Goal: Task Accomplishment & Management: Use online tool/utility

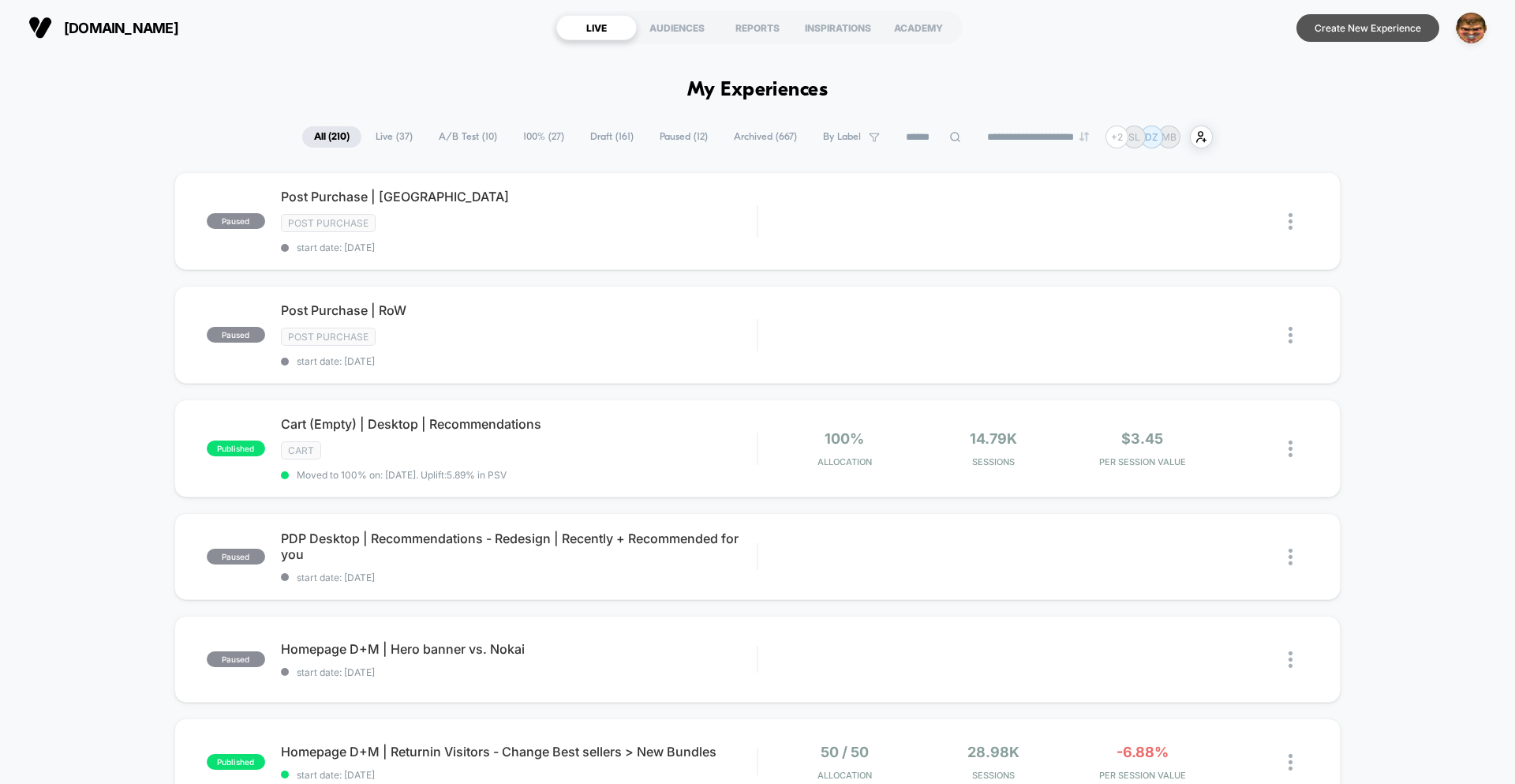
click at [1377, 32] on button "Create New Experience" at bounding box center [1368, 28] width 143 height 28
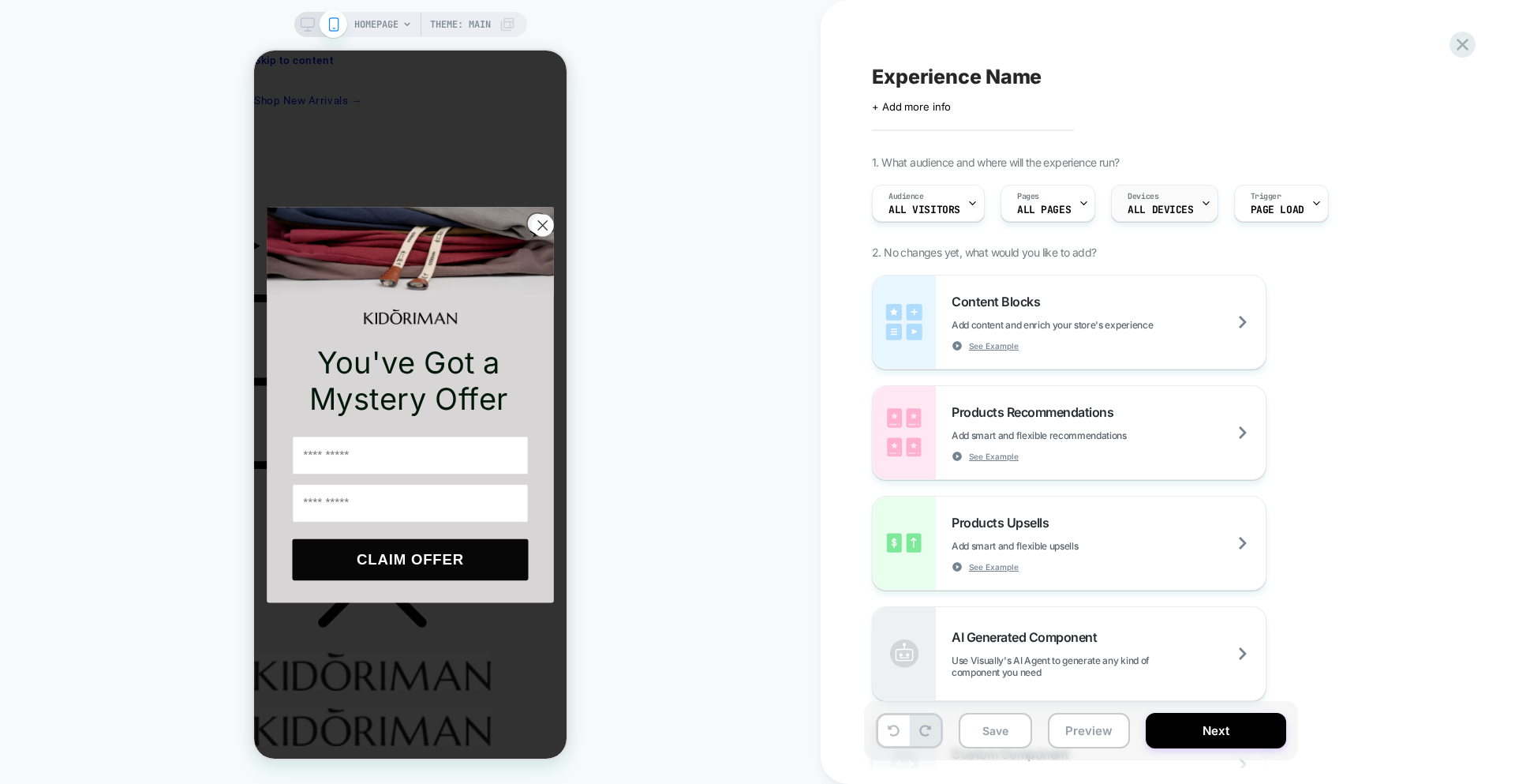
click at [1147, 217] on div "Devices ALL DEVICES" at bounding box center [1161, 203] width 97 height 36
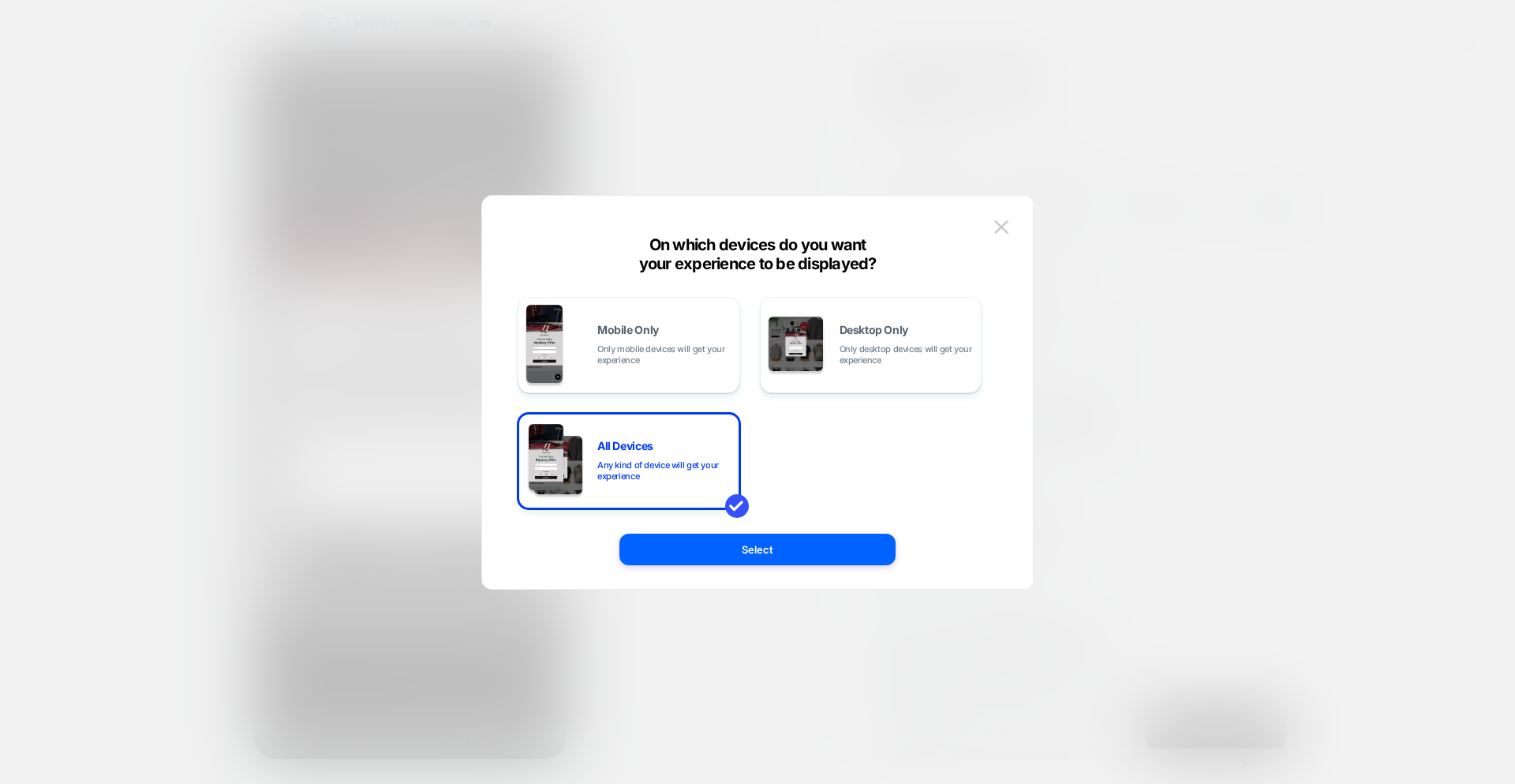
click at [1003, 233] on img at bounding box center [1001, 227] width 14 height 13
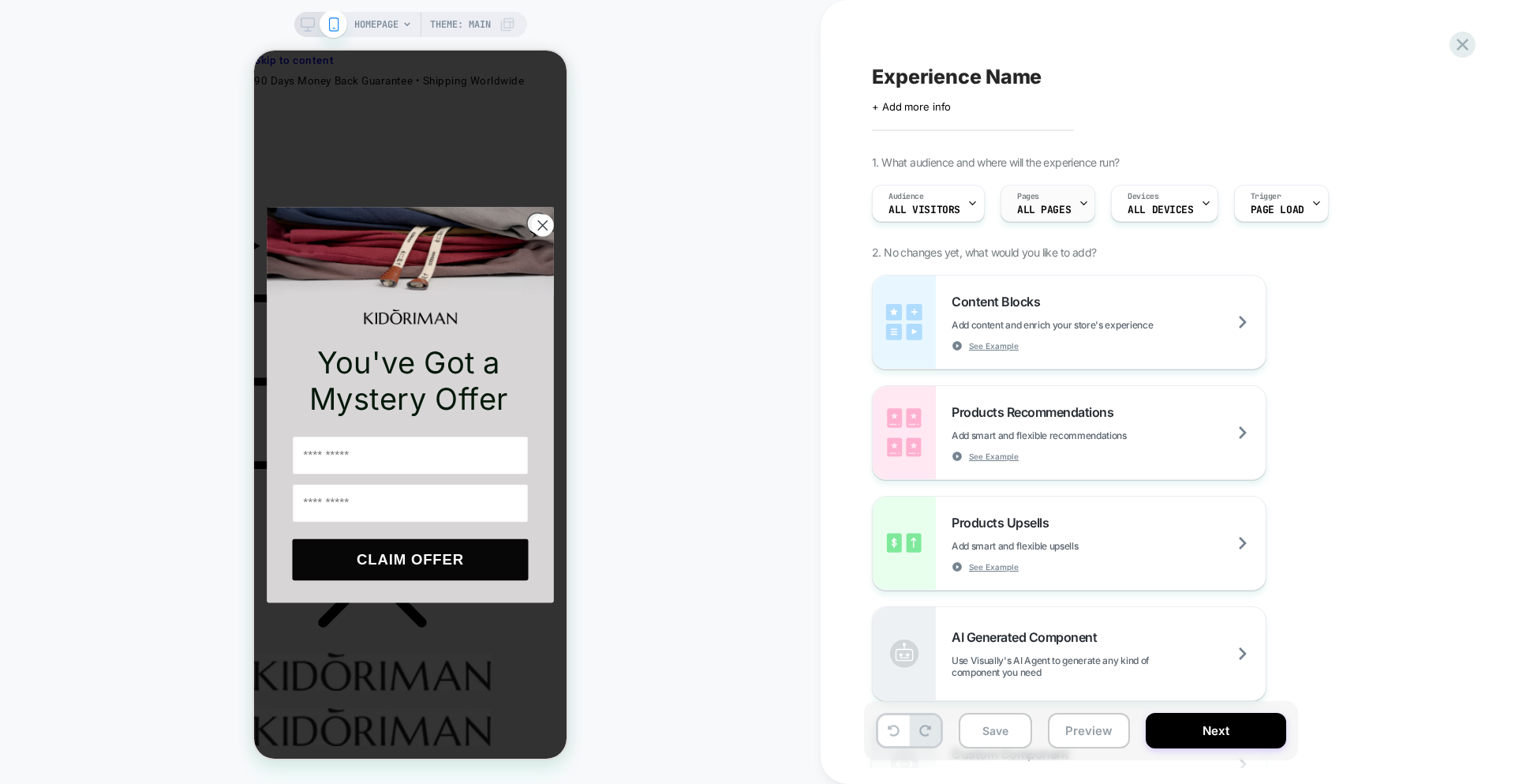
click at [1037, 208] on span "ALL PAGES" at bounding box center [1044, 209] width 54 height 11
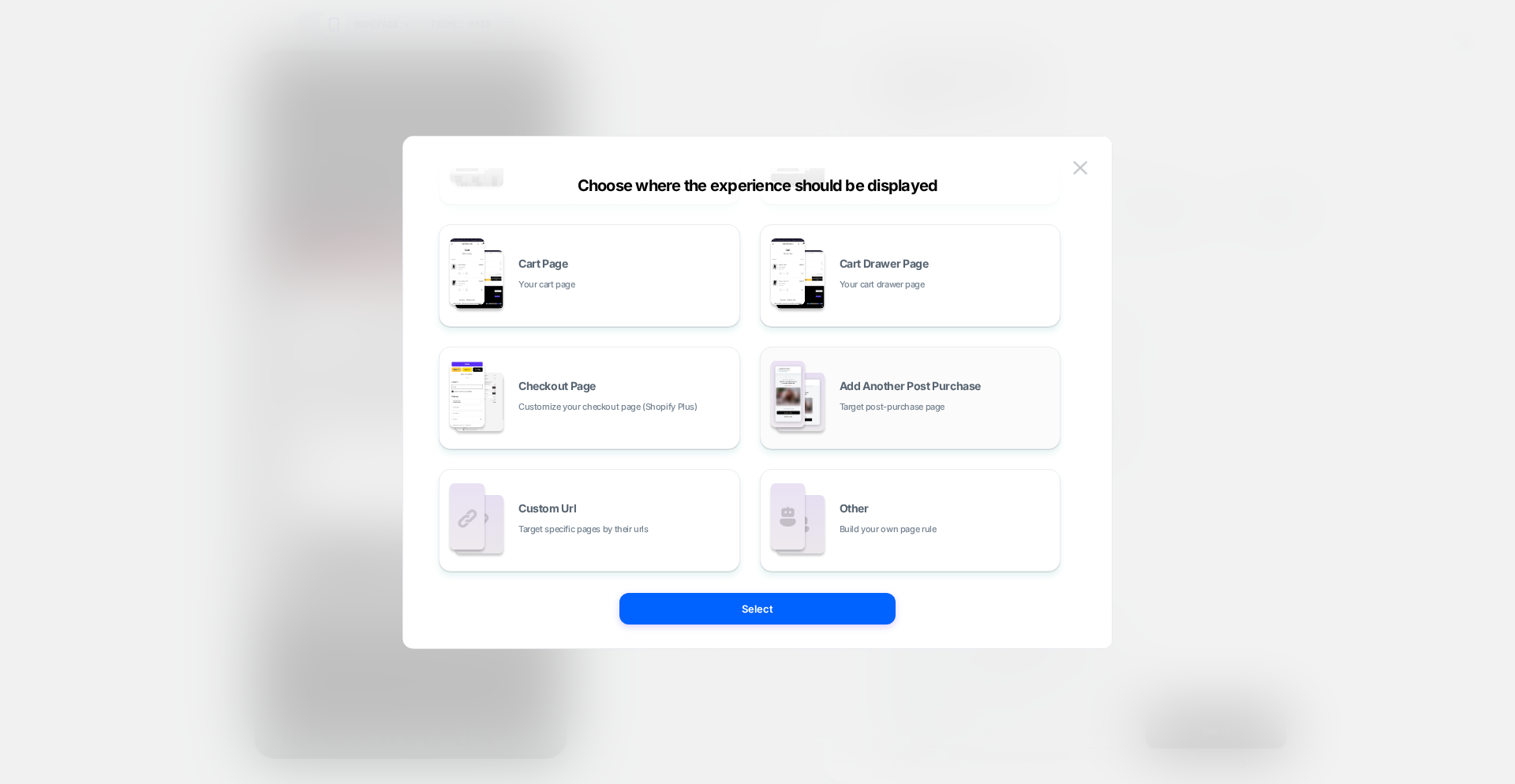
scroll to position [238, 0]
click at [644, 407] on span "Customize your checkout page (Shopify Plus)" at bounding box center [608, 405] width 179 height 15
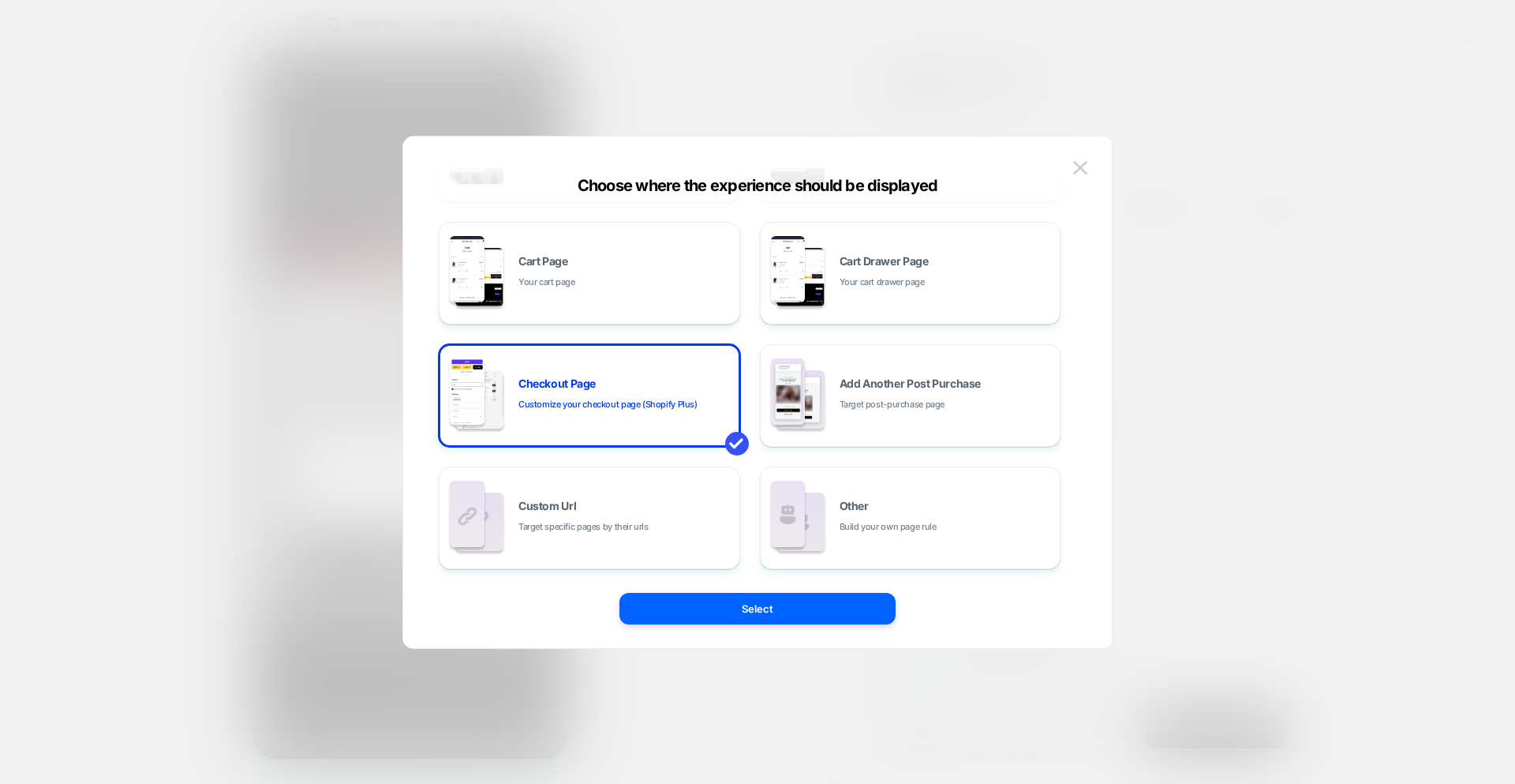
click at [732, 608] on button "Select" at bounding box center [757, 608] width 276 height 32
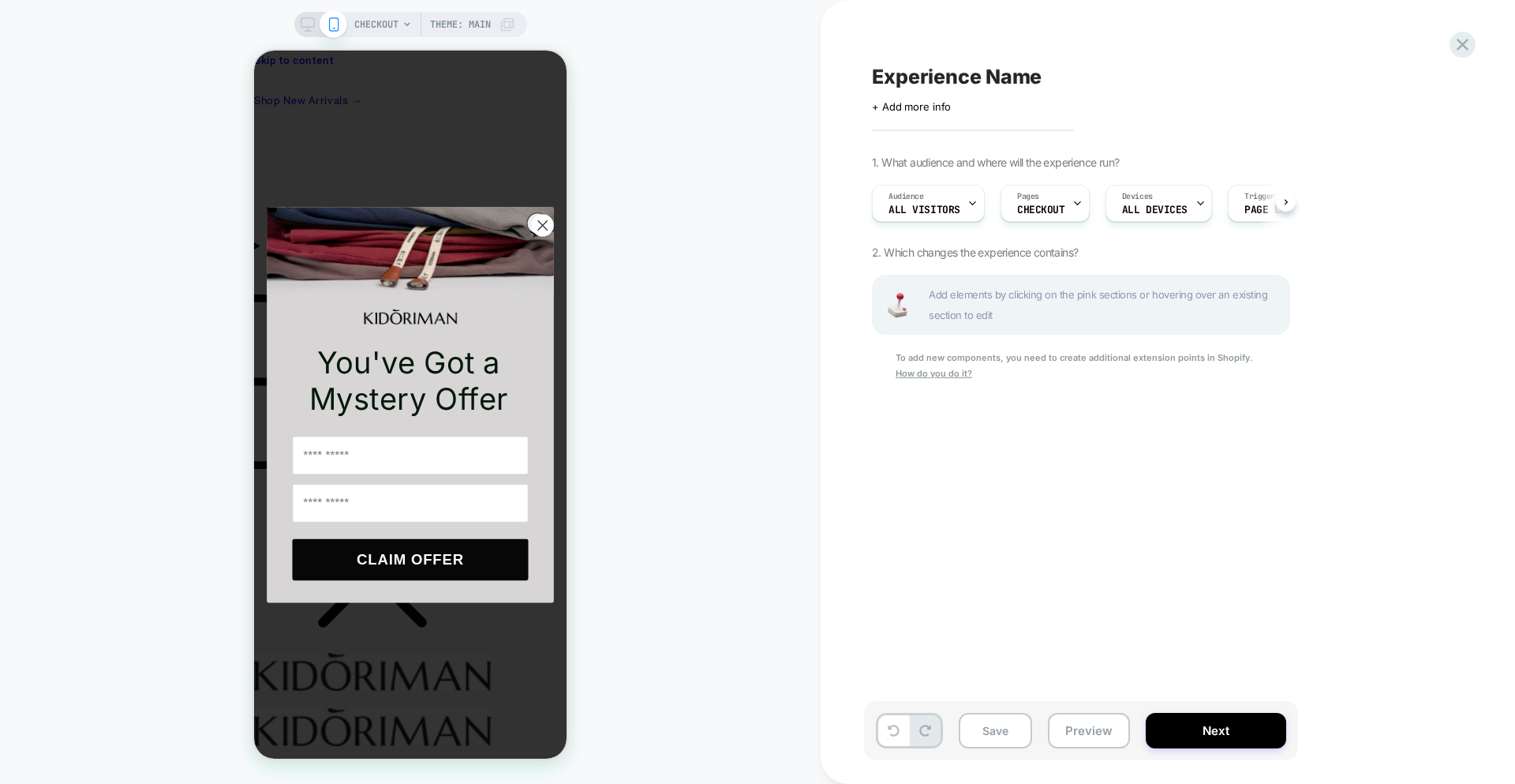
scroll to position [0, 1]
click at [1468, 45] on icon at bounding box center [1463, 44] width 21 height 21
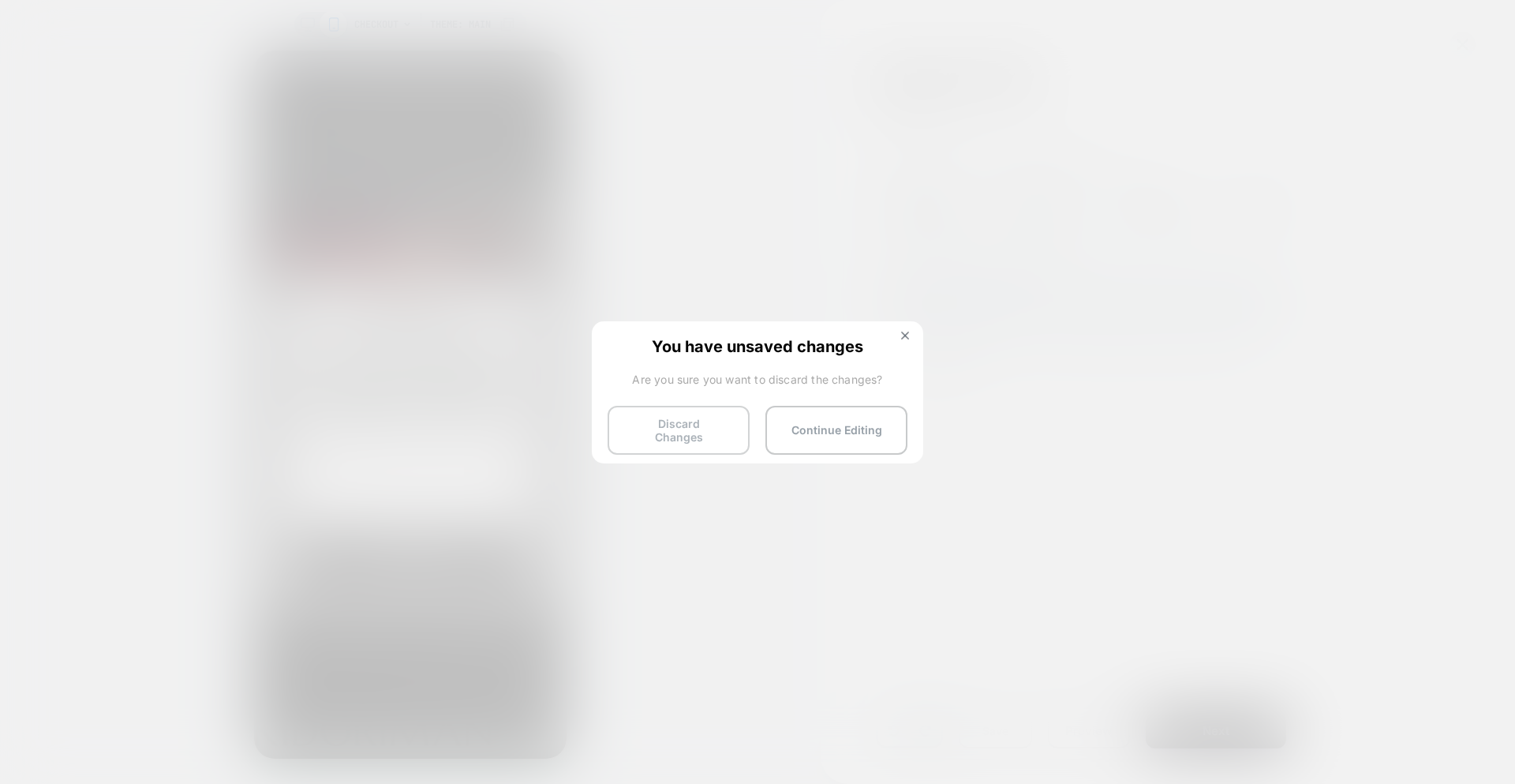
click at [674, 428] on button "Discard Changes" at bounding box center [678, 430] width 142 height 49
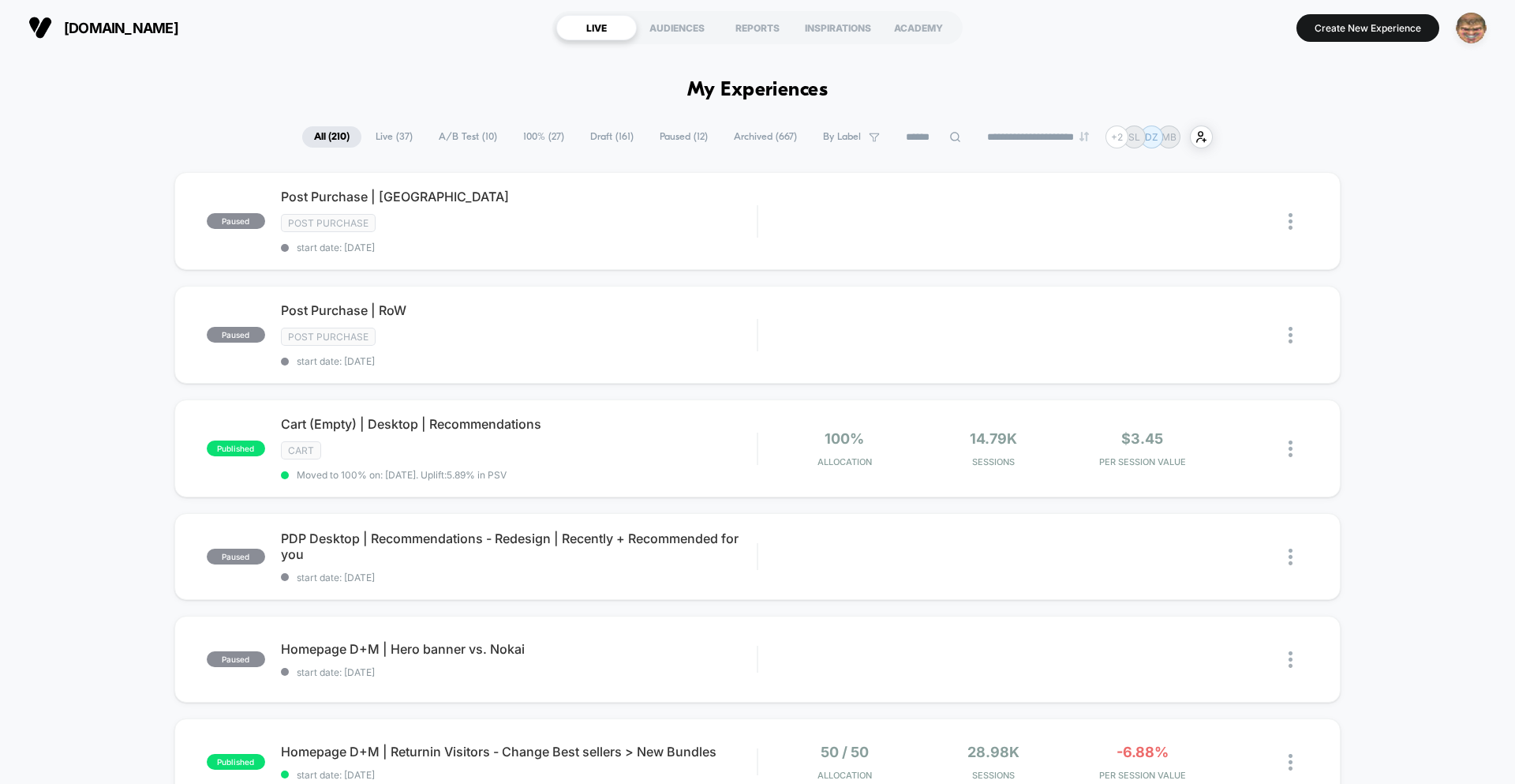
drag, startPoint x: 1474, startPoint y: 30, endPoint x: 1462, endPoint y: 40, distance: 15.6
click at [1474, 31] on img "button" at bounding box center [1472, 28] width 31 height 31
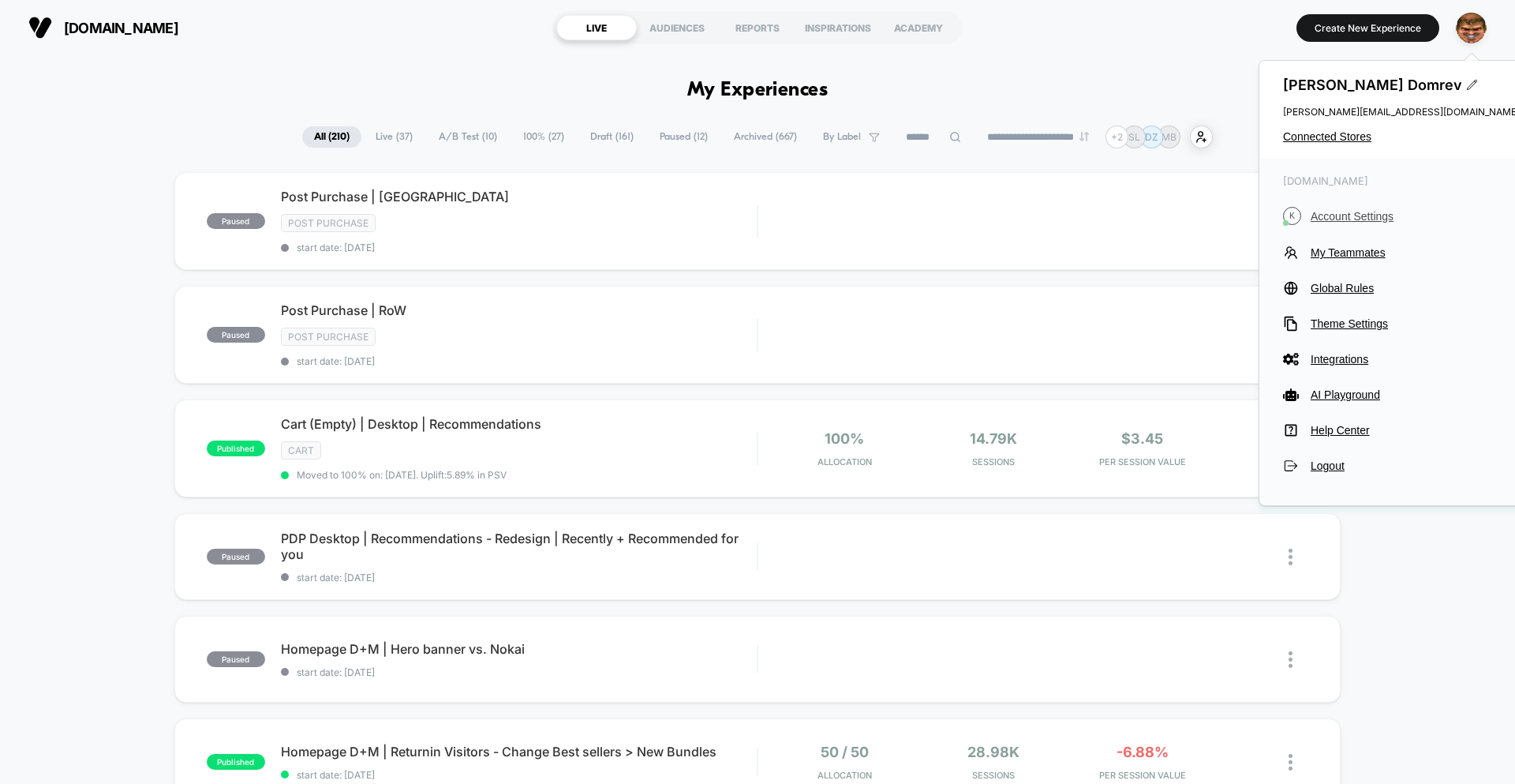
click at [1357, 214] on span "Account Settings" at bounding box center [1415, 216] width 209 height 13
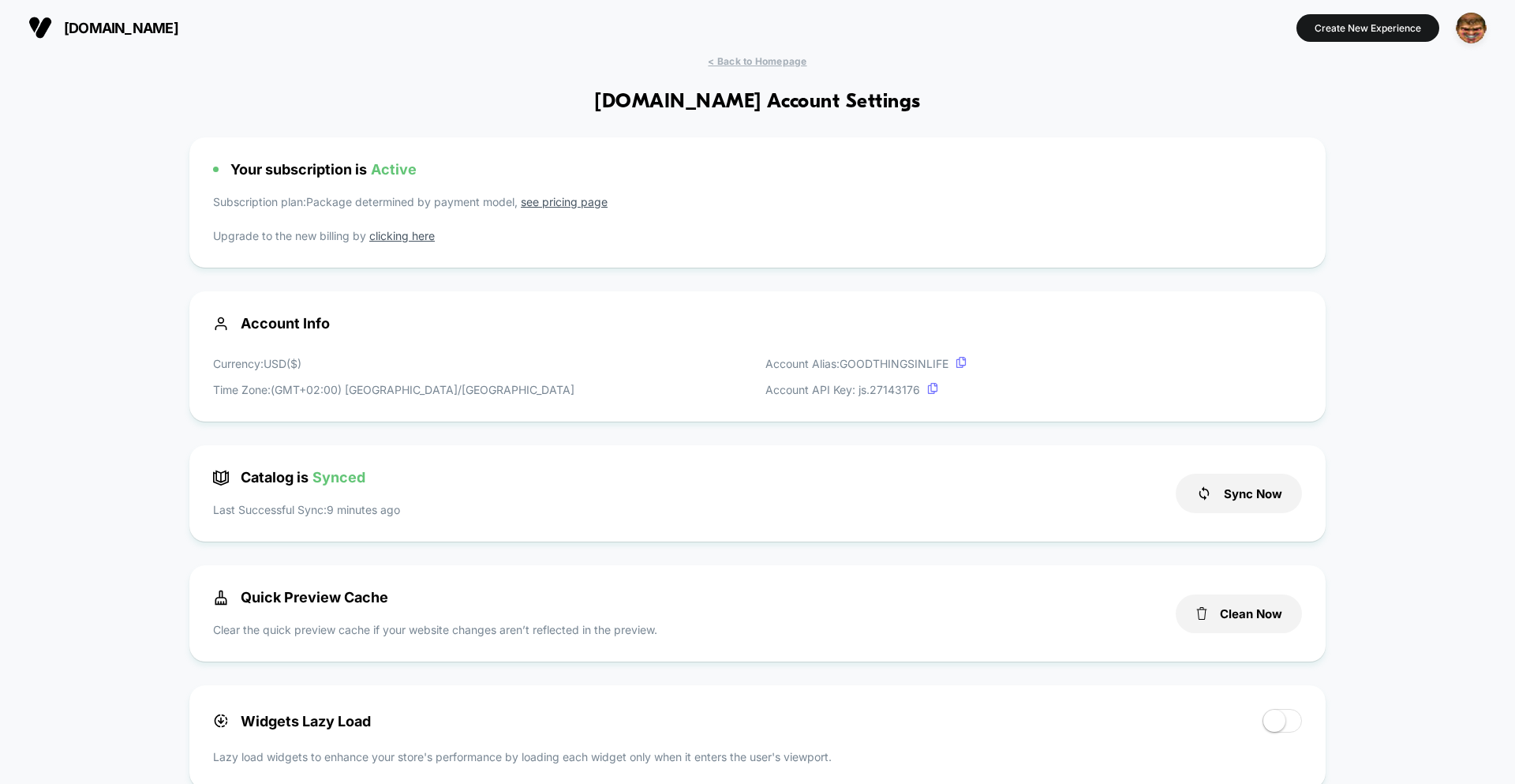
scroll to position [213, 0]
click at [1246, 617] on button "Clean Now" at bounding box center [1239, 614] width 126 height 39
click at [1344, 31] on button "Create New Experience" at bounding box center [1368, 28] width 143 height 28
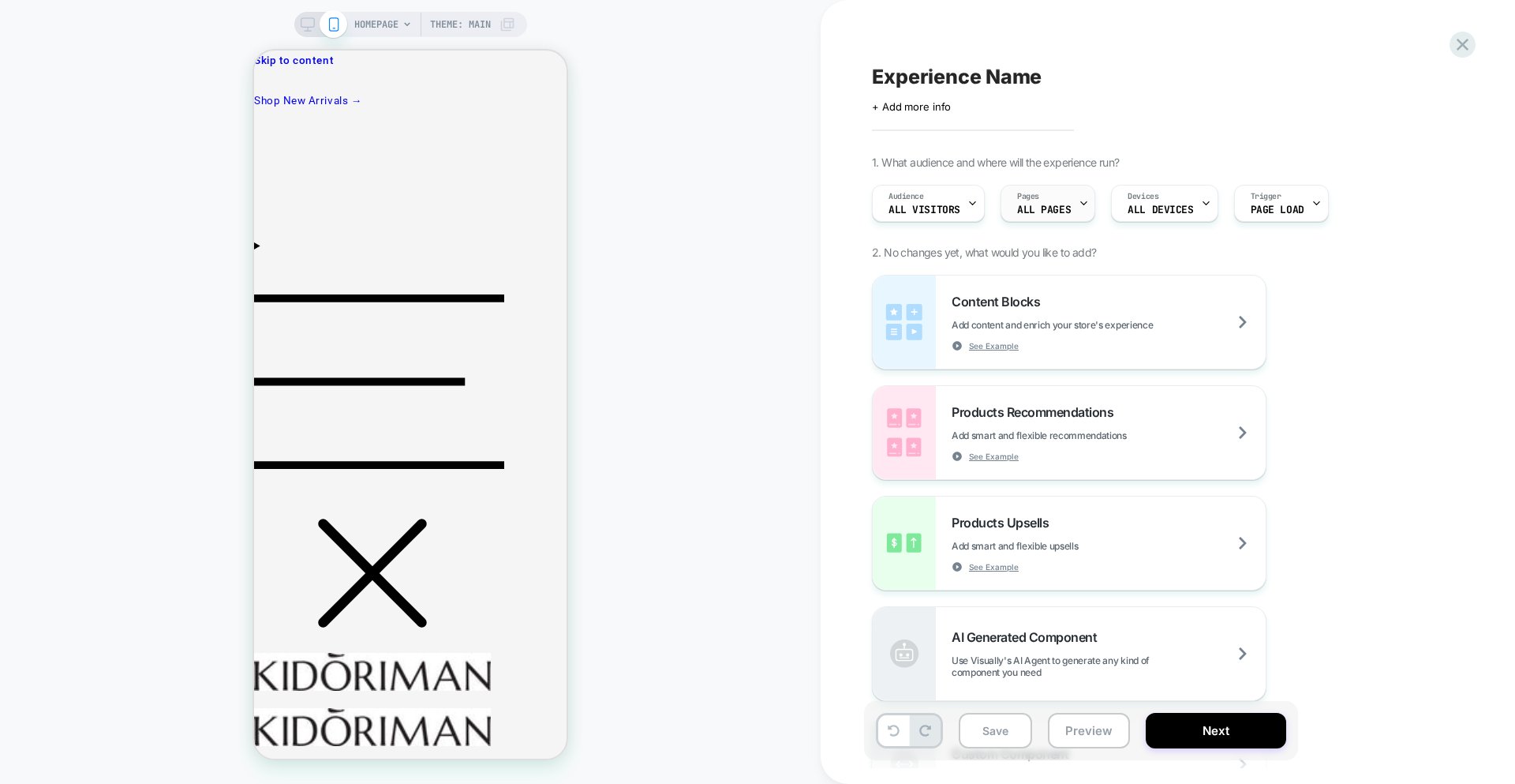
click at [1039, 217] on div "Pages ALL PAGES" at bounding box center [1044, 203] width 85 height 36
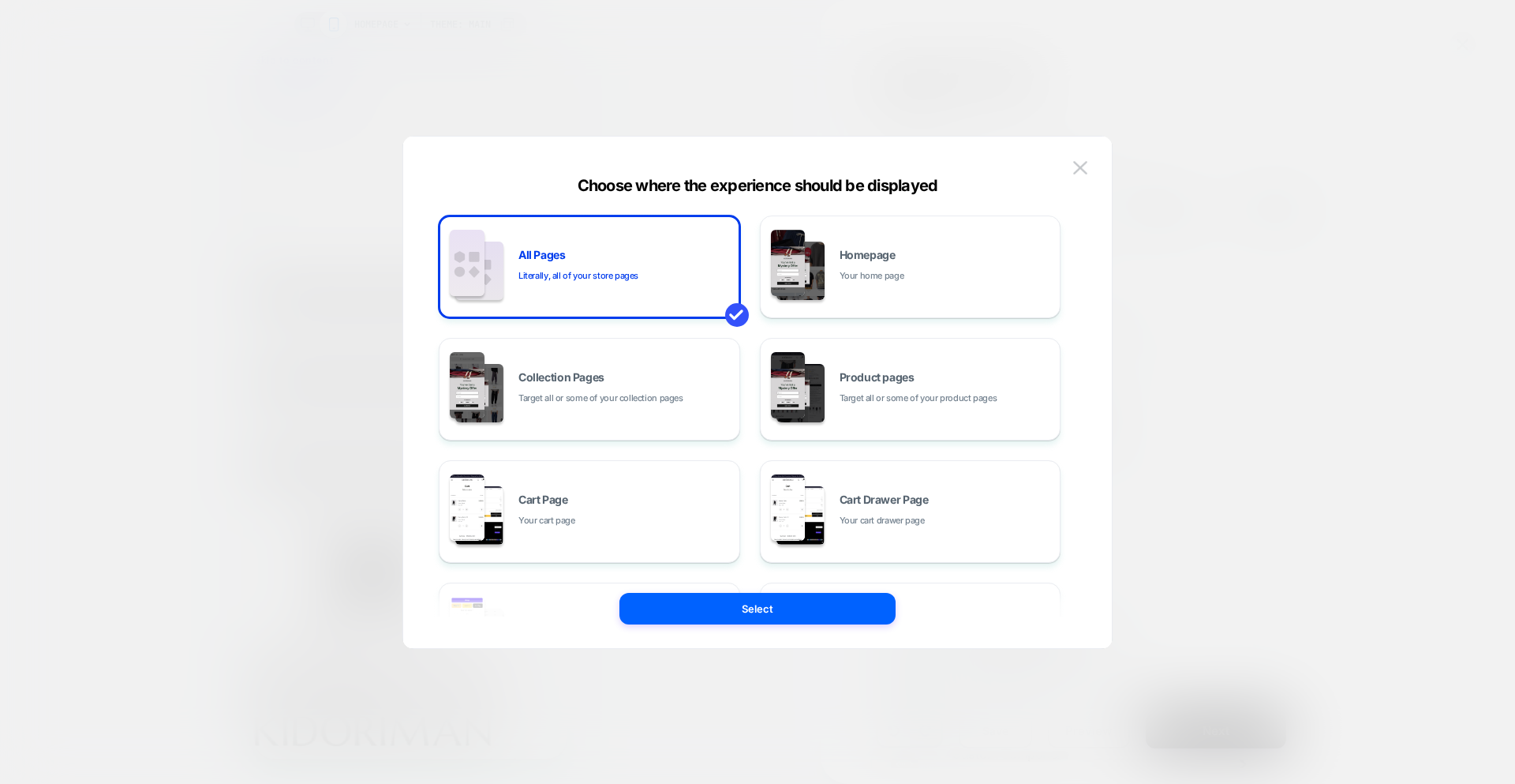
scroll to position [238, 0]
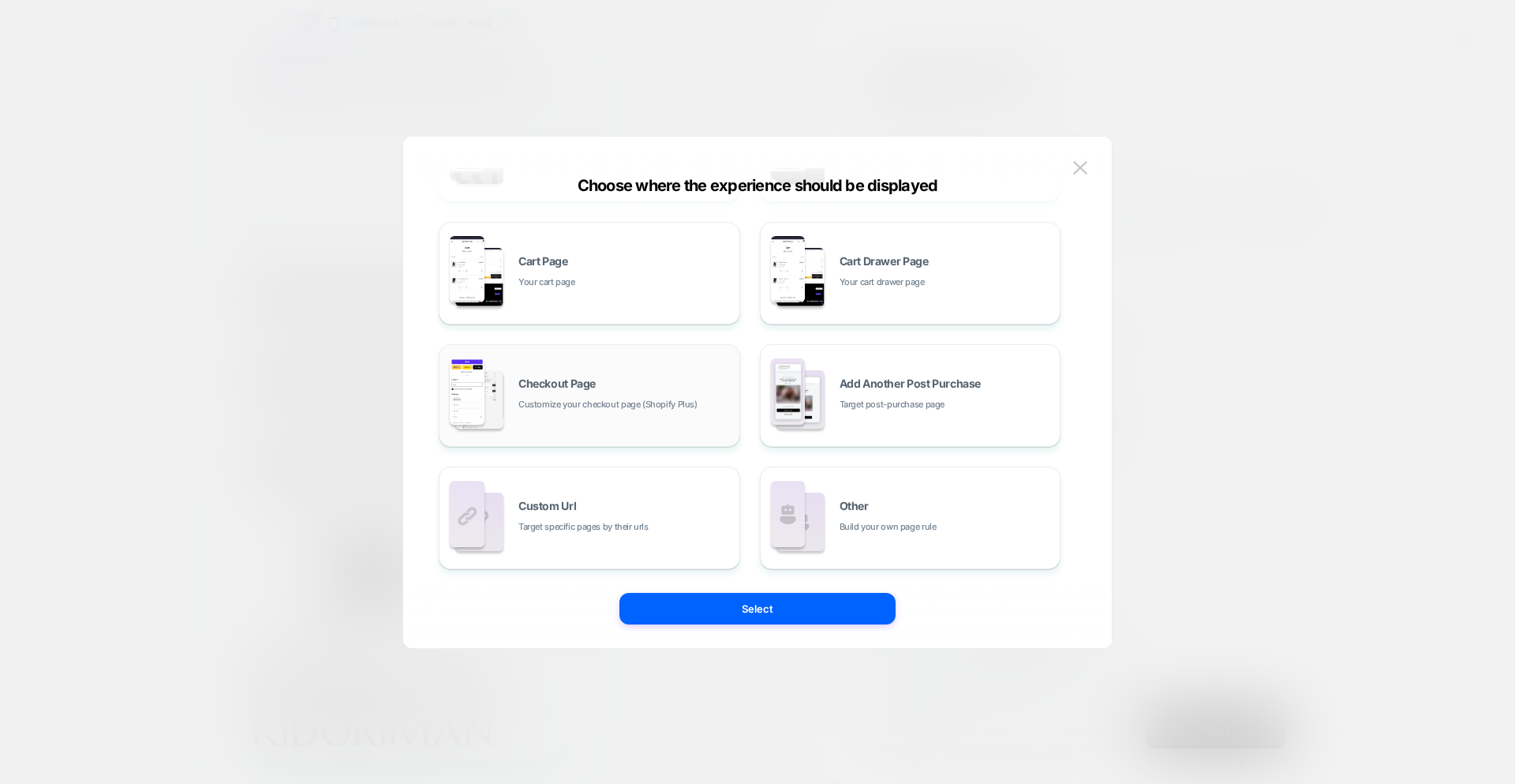
click at [566, 360] on div "Checkout Page Customize your checkout page (Shopify Plus)" at bounding box center [589, 395] width 284 height 87
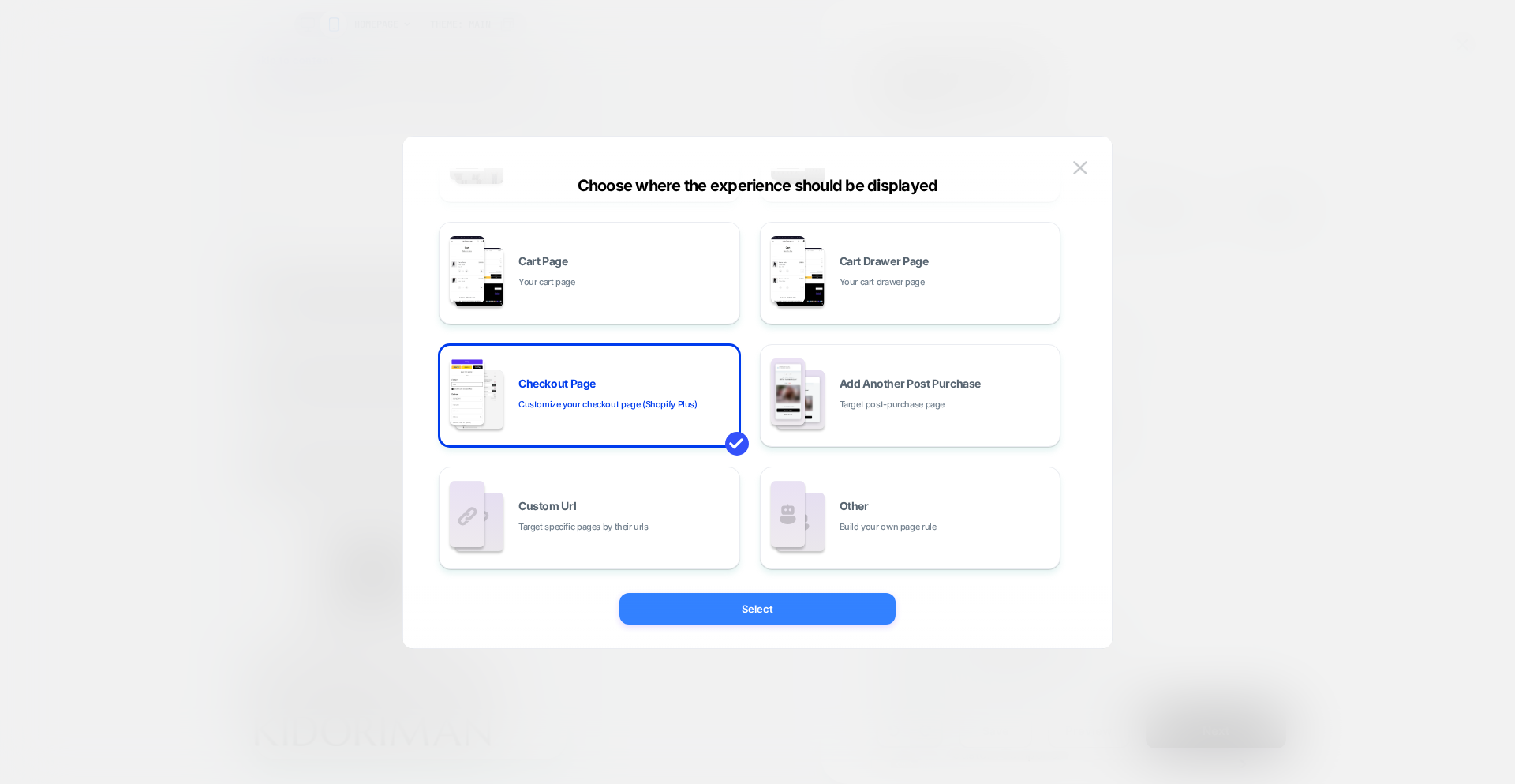
click at [747, 612] on button "Select" at bounding box center [757, 608] width 276 height 32
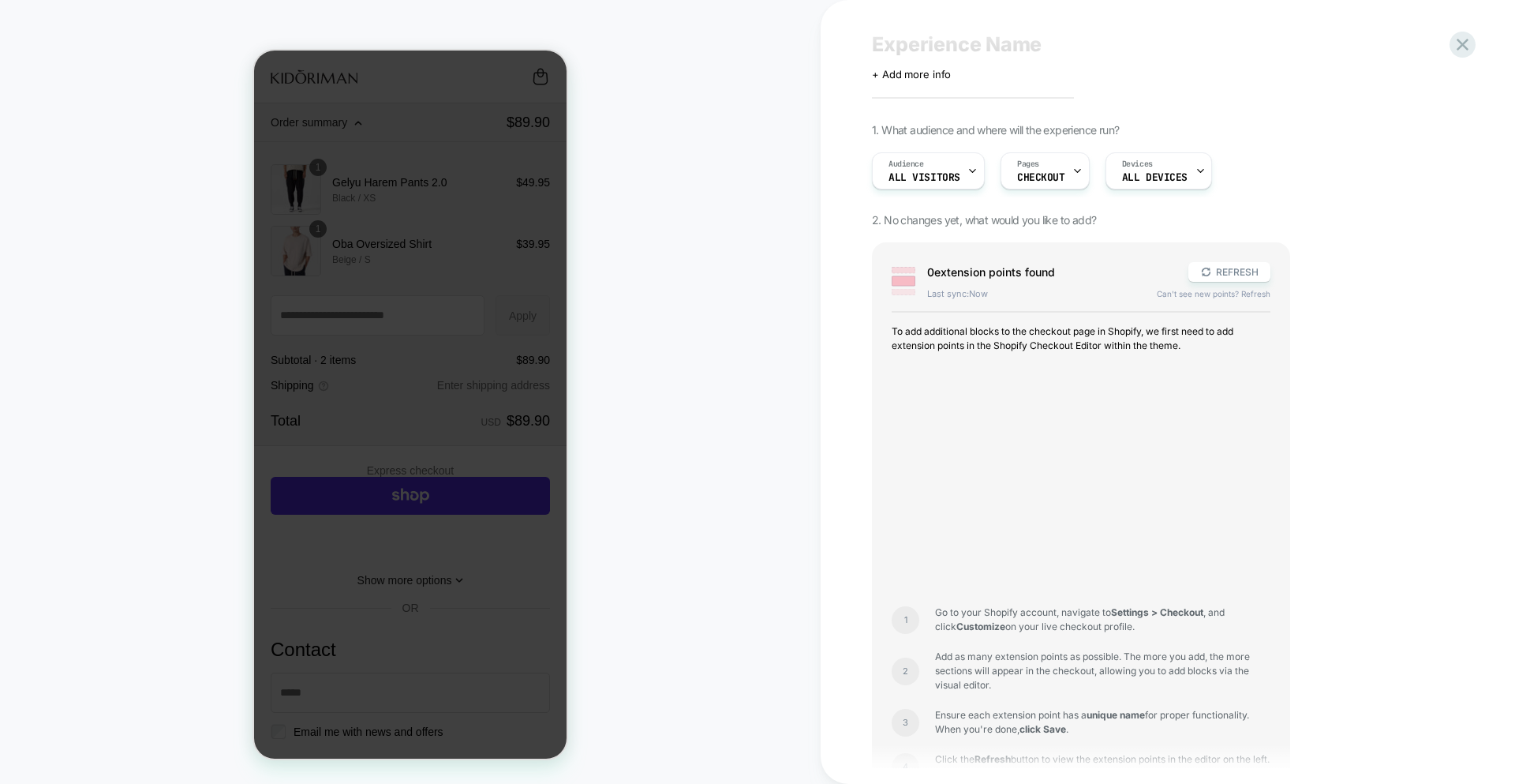
scroll to position [0, 0]
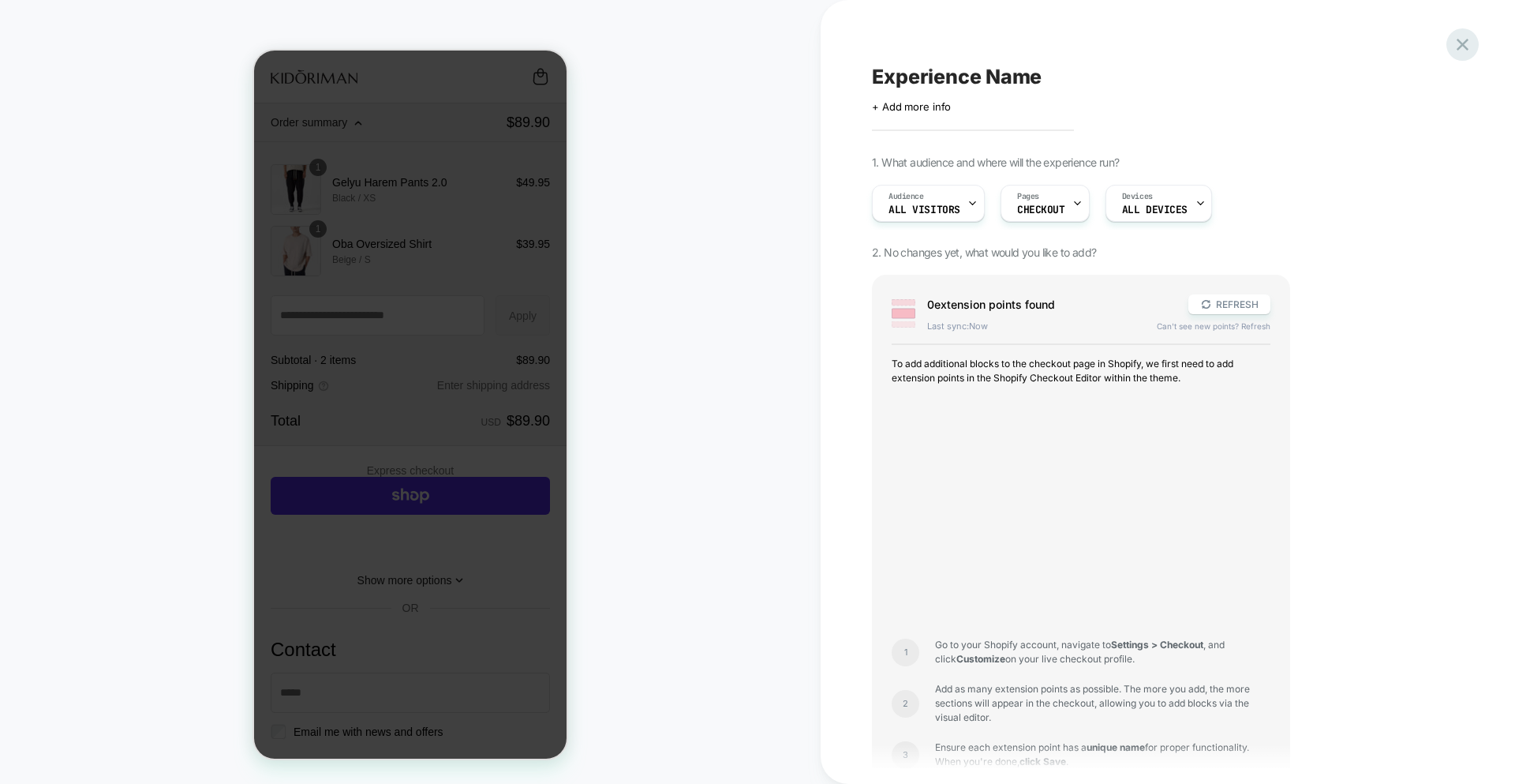
click at [1460, 37] on icon at bounding box center [1463, 44] width 21 height 21
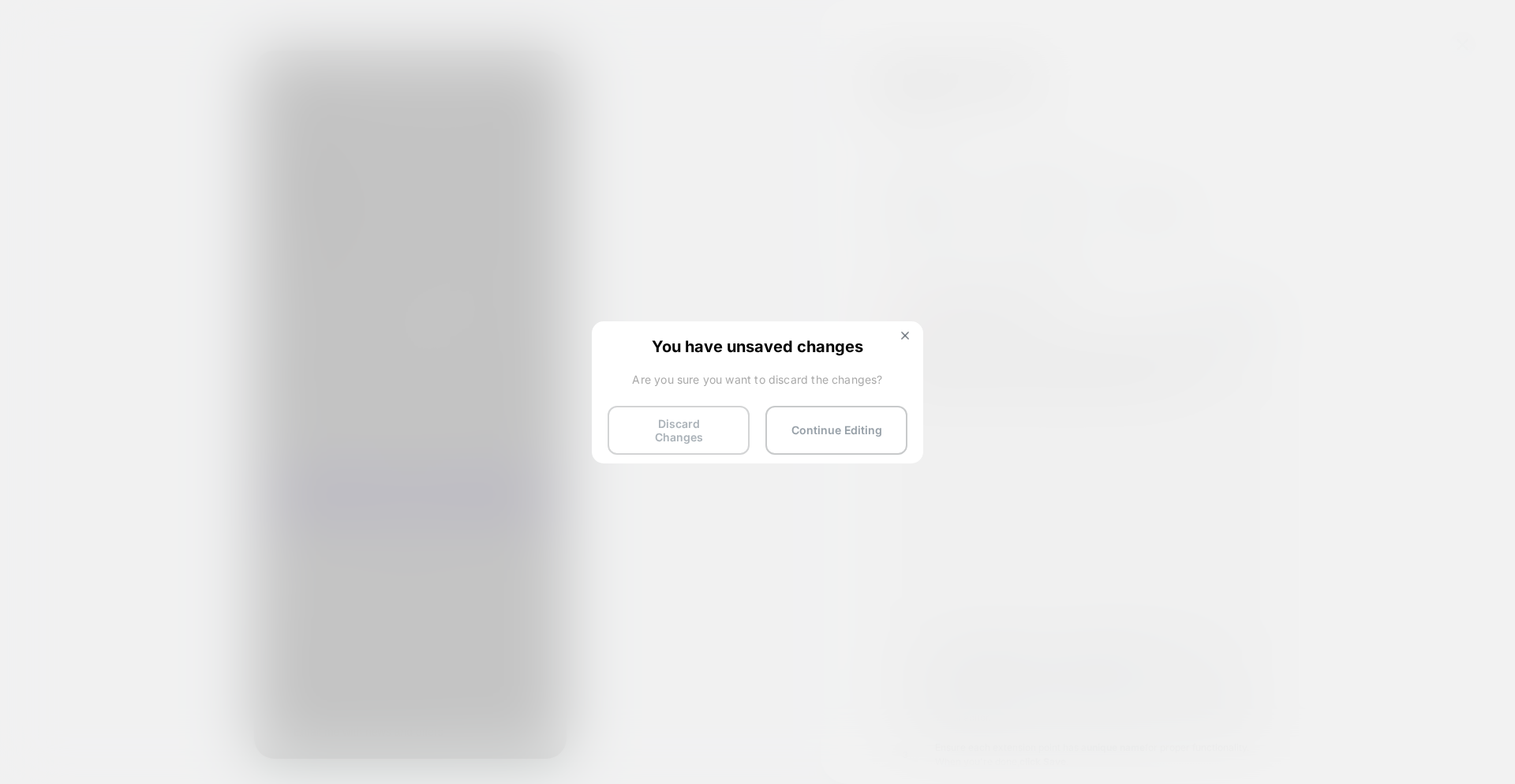
click at [656, 418] on button "Discard Changes" at bounding box center [678, 430] width 142 height 49
